Goal: Find specific page/section

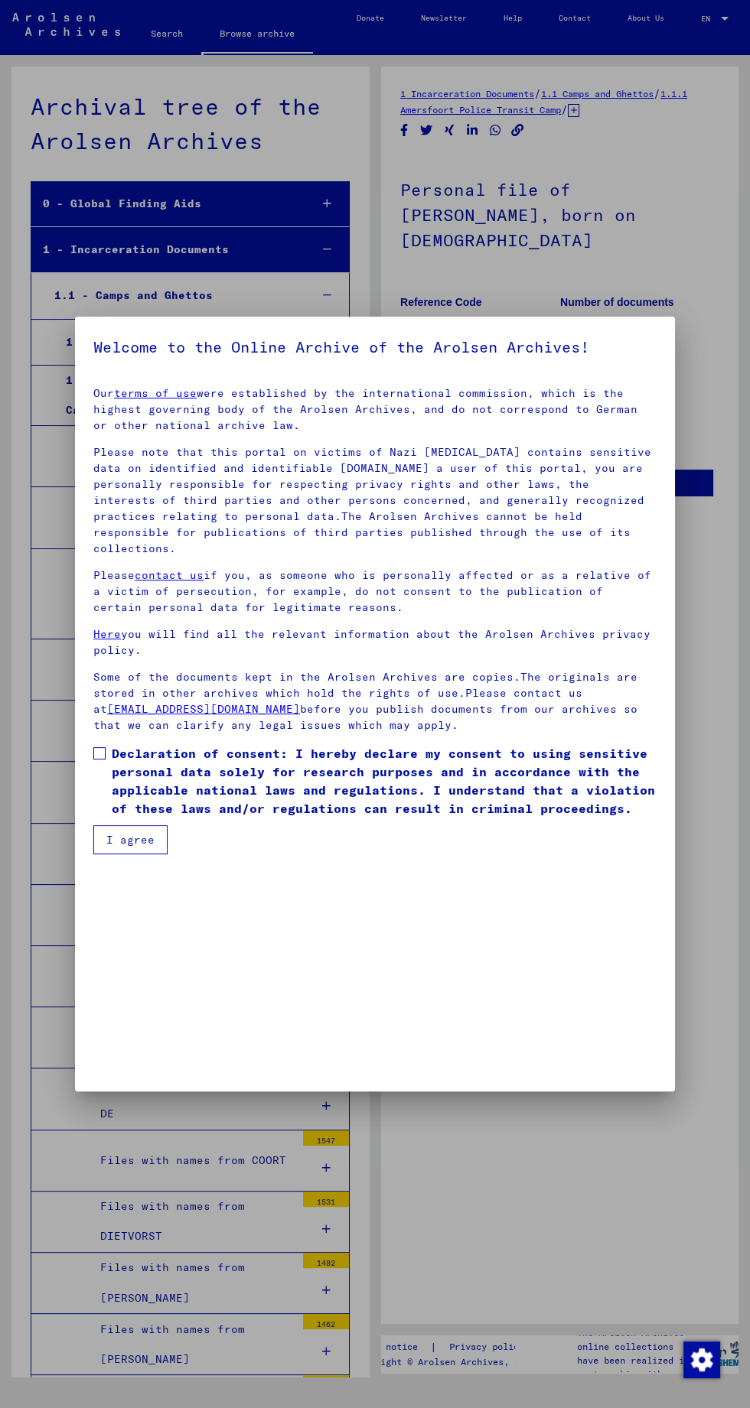
scroll to position [35691, 0]
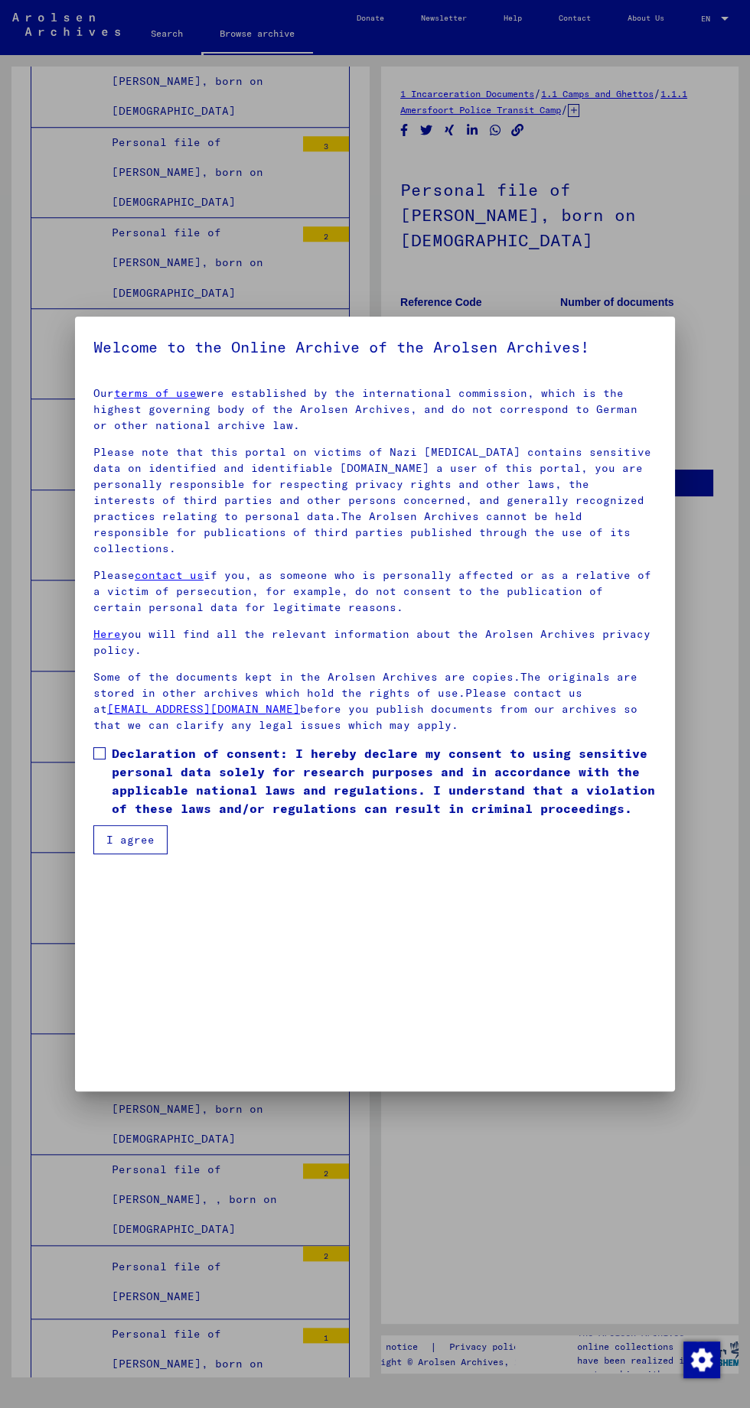
click at [571, 1153] on div at bounding box center [375, 704] width 750 height 1408
click at [542, 207] on div at bounding box center [375, 704] width 750 height 1408
click at [501, 271] on div at bounding box center [375, 704] width 750 height 1408
click at [521, 616] on p "Please contact us if you, as someone who is personally affected or as a relativ…" at bounding box center [374, 592] width 563 height 48
click at [339, 557] on p "Please note that this portal on victims of Nazi [MEDICAL_DATA] contains sensiti…" at bounding box center [374, 500] width 563 height 112
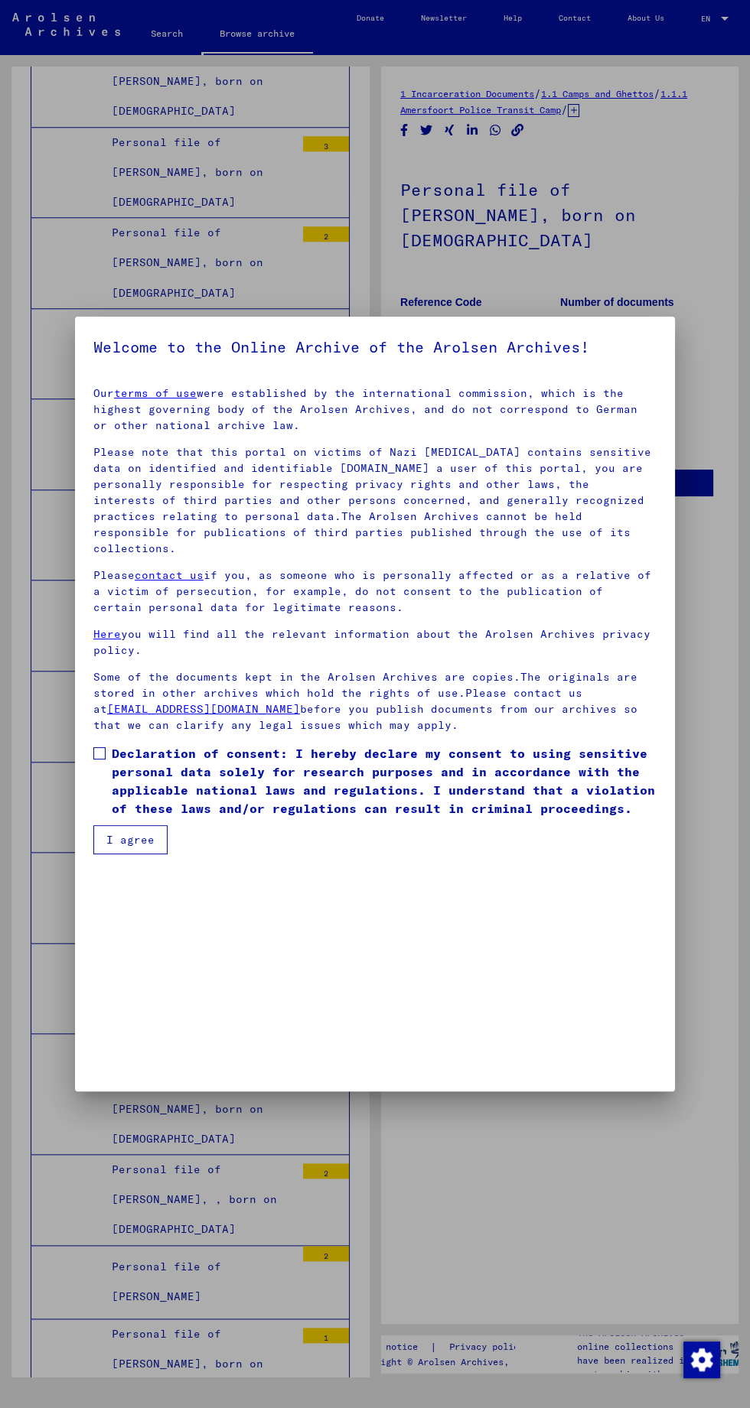
click at [307, 1202] on div at bounding box center [375, 704] width 750 height 1408
click at [665, 335] on mat-dialog-container "Welcome to the Online Archive of the Arolsen Archives! Our terms of use were es…" at bounding box center [375, 704] width 600 height 775
click at [600, 1244] on div at bounding box center [375, 704] width 750 height 1408
click at [652, 209] on div at bounding box center [375, 704] width 750 height 1408
click at [554, 1209] on div at bounding box center [375, 704] width 750 height 1408
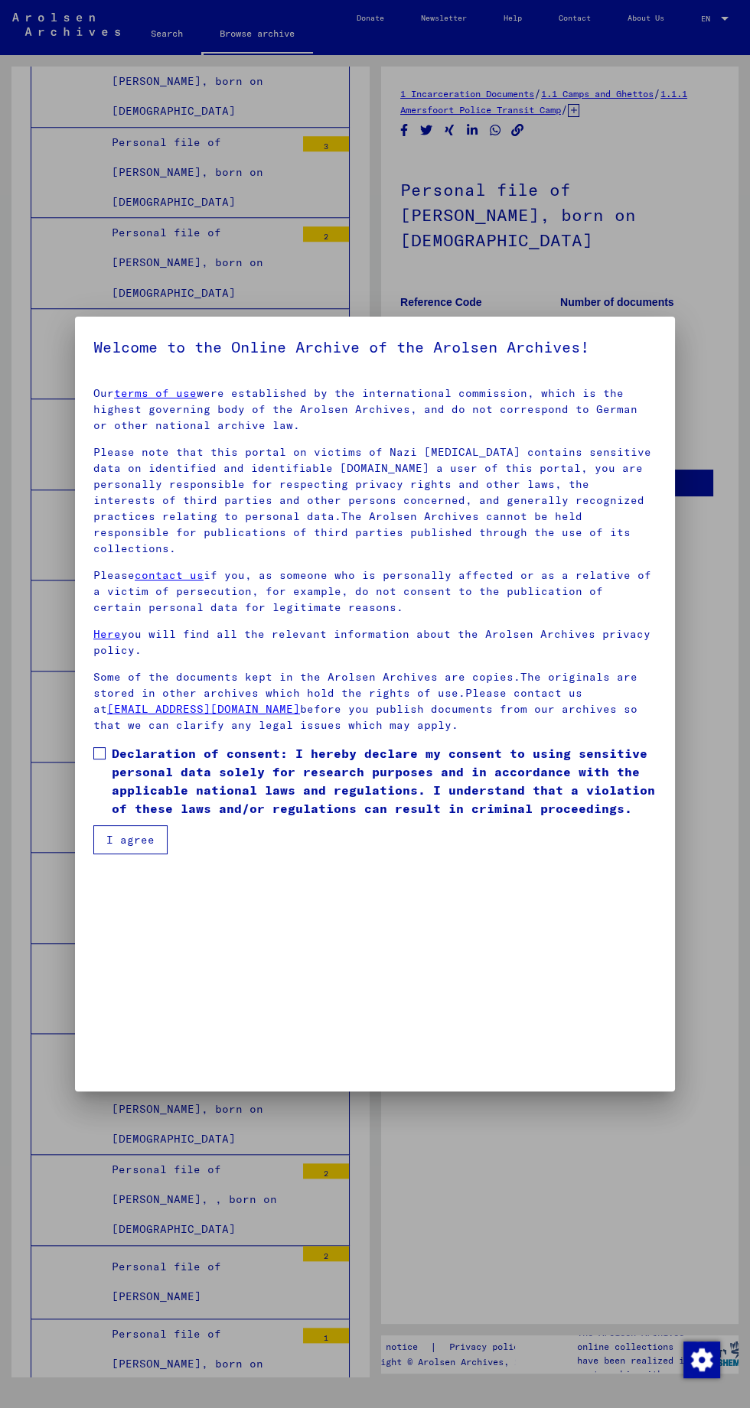
scroll to position [0, 0]
